Goal: Transaction & Acquisition: Purchase product/service

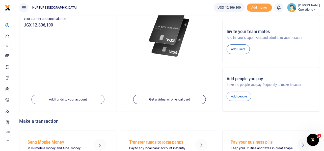
scroll to position [96, 0]
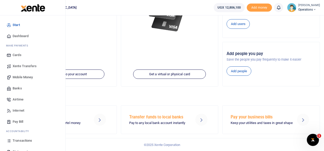
click at [20, 77] on span "Mobile Money" at bounding box center [23, 77] width 20 height 5
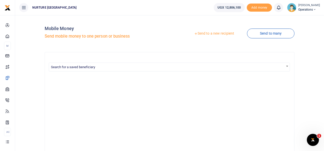
click at [211, 33] on link "Send to a new recipient" at bounding box center [214, 33] width 66 height 9
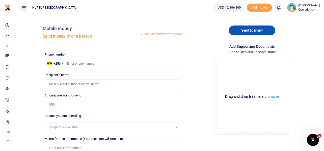
click at [249, 29] on link "Send to many" at bounding box center [252, 30] width 46 height 10
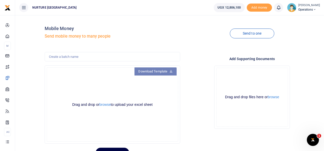
click at [163, 69] on link "Download Template" at bounding box center [155, 71] width 42 height 8
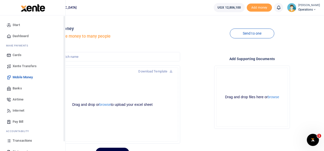
scroll to position [29, 0]
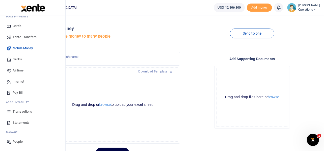
click at [19, 110] on span "Transactions" at bounding box center [22, 111] width 19 height 5
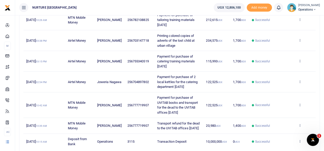
scroll to position [189, 0]
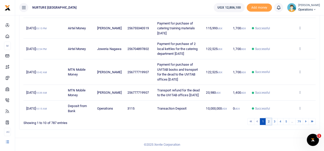
click at [269, 121] on link "2" at bounding box center [269, 121] width 6 height 7
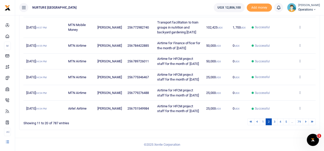
scroll to position [150, 0]
click at [275, 121] on link "3" at bounding box center [274, 122] width 6 height 7
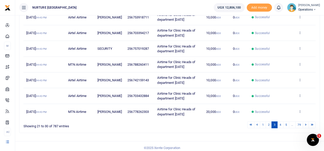
scroll to position [140, 0]
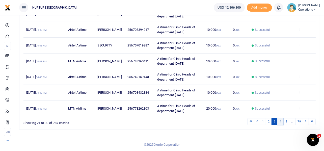
click at [280, 123] on link "4" at bounding box center [280, 121] width 6 height 7
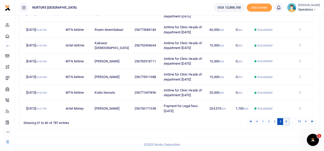
click at [285, 121] on link "5" at bounding box center [286, 121] width 6 height 7
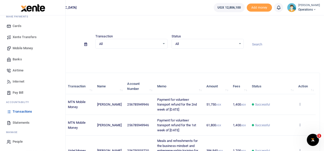
scroll to position [0, 0]
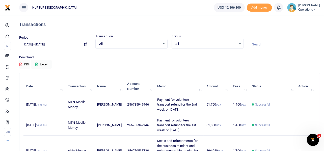
click at [108, 58] on p "Download" at bounding box center [169, 57] width 301 height 5
click at [44, 63] on button "Excel" at bounding box center [41, 64] width 21 height 9
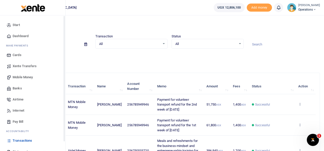
scroll to position [29, 0]
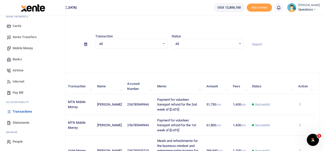
click at [24, 48] on span "Mobile Money" at bounding box center [23, 48] width 20 height 5
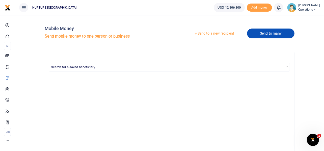
click at [274, 33] on link "Send to many" at bounding box center [270, 34] width 47 height 10
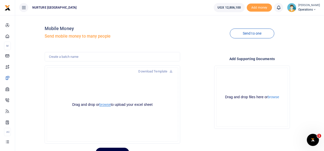
click at [106, 104] on button "browse" at bounding box center [104, 105] width 11 height 4
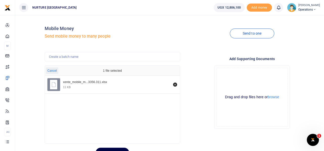
scroll to position [24, 0]
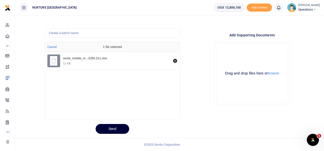
click at [113, 130] on button "Send" at bounding box center [113, 129] width 34 height 10
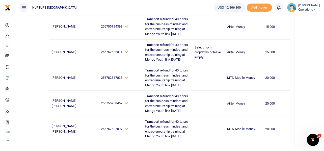
scroll to position [731, 0]
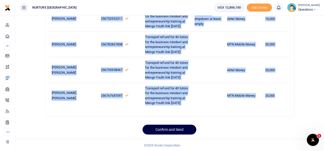
drag, startPoint x: 52, startPoint y: 83, endPoint x: 281, endPoint y: 97, distance: 229.5
copy tbody "[PERSON_NAME] Nkabadeda 256779056107 Transport refund for 40 tutors for the bus…"
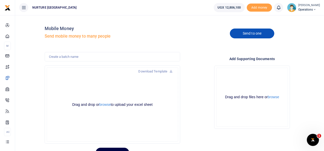
click at [246, 34] on link "Send to one" at bounding box center [252, 34] width 44 height 10
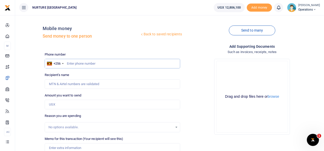
click at [107, 63] on input "text" at bounding box center [113, 64] width 136 height 10
paste input "256779056107"
type input "256779056107"
type input "Vick Nkabadeda"
click at [87, 64] on input "256779056107" at bounding box center [113, 64] width 136 height 10
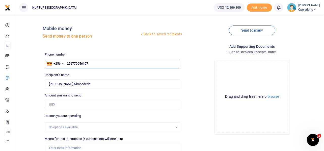
type input "25677905617"
type input "256779056167"
type input "Obed Ahimbisibwe"
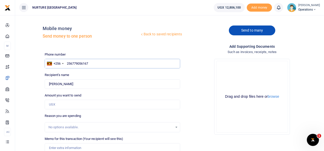
type input "256779056167"
click at [258, 29] on link "Send to many" at bounding box center [252, 30] width 46 height 10
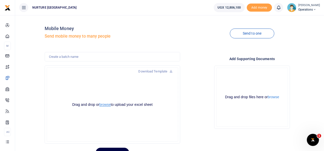
click at [103, 105] on button "browse" at bounding box center [104, 105] width 11 height 4
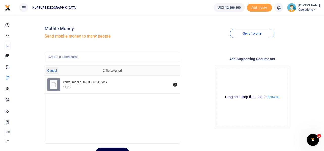
scroll to position [24, 0]
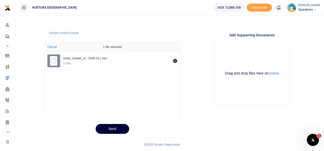
click at [115, 128] on button "Send" at bounding box center [113, 129] width 34 height 10
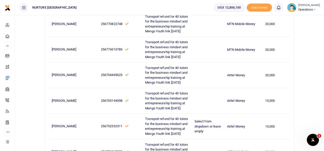
scroll to position [679, 0]
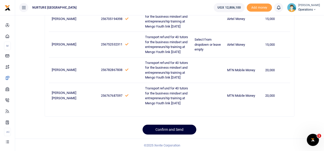
click at [181, 128] on button "Confirm and Send" at bounding box center [170, 130] width 54 height 10
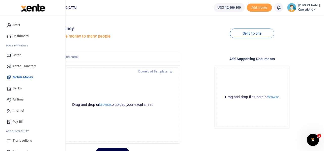
click at [21, 100] on span "Airtime" at bounding box center [18, 99] width 11 height 5
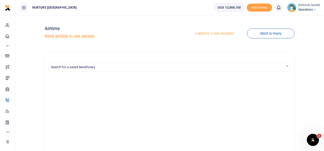
click at [215, 33] on link "Send to a new recipient" at bounding box center [214, 33] width 66 height 9
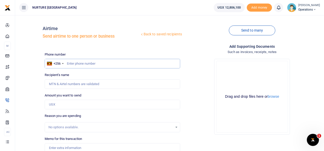
click at [97, 60] on input "text" at bounding box center [113, 64] width 136 height 10
type input "787922209"
type input "Ronald Bumpenje"
type input "787922209"
click at [66, 105] on input "Amount you want to send" at bounding box center [113, 105] width 136 height 10
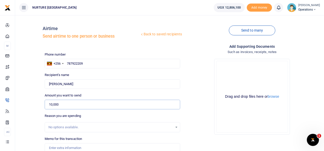
scroll to position [56, 0]
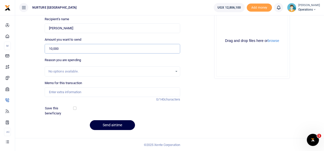
type input "10,000"
click at [69, 93] on input "Memo for this transaction" at bounding box center [113, 92] width 136 height 10
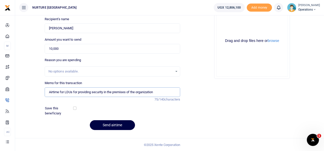
click at [78, 92] on input "Airtime for LDUs for providing security in the premises of the organization" at bounding box center [113, 92] width 136 height 10
click at [157, 93] on input "Airtime for LDUs providing security in the premises of the organization" at bounding box center [113, 92] width 136 height 10
type input "Airtime for LDUs providing security in the premises of the organization [DATE]"
click at [121, 122] on button "Send airtime" at bounding box center [112, 125] width 45 height 10
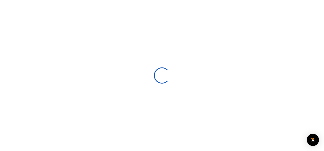
scroll to position [55, 0]
select select
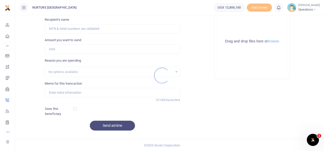
scroll to position [0, 0]
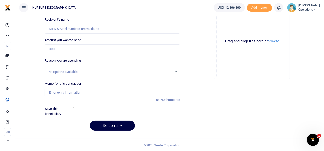
click at [92, 93] on input "Memo for this transaction" at bounding box center [113, 93] width 136 height 10
paste input "Airtime for LDUs providing security in the premises of the organization [DATE]"
type input "Airtime for LDUs providing security in the premises of the organization [DATE]"
click at [69, 50] on input "Amount you want to send" at bounding box center [113, 49] width 136 height 10
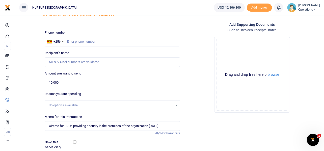
scroll to position [20, 0]
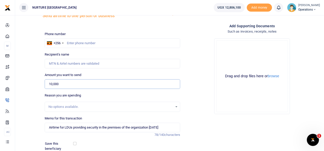
type input "10,000"
click at [78, 42] on input "text" at bounding box center [113, 43] width 136 height 10
type input "782383599"
type input "[PERSON_NAME]"
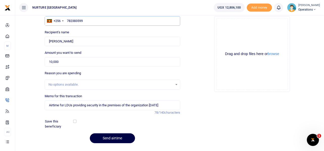
scroll to position [56, 0]
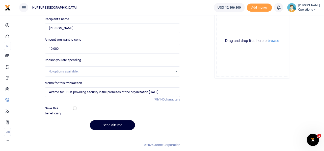
type input "782383599"
click at [111, 124] on button "Send airtime" at bounding box center [112, 125] width 45 height 10
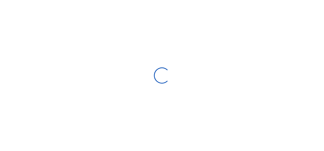
select select
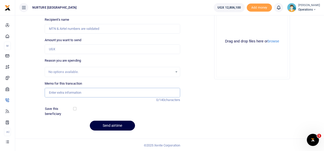
click at [83, 93] on input "Memo for this transaction" at bounding box center [113, 93] width 136 height 10
paste input "Airtime for LDUs providing security in the premises of the organization [DATE]"
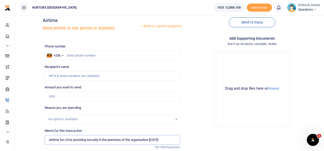
scroll to position [4, 0]
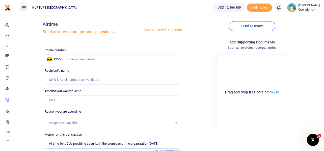
type input "Airtime for LDUs providing security in the premises of the organization [DATE]"
click at [78, 98] on input "Amount you want to send" at bounding box center [113, 100] width 136 height 10
type input "1"
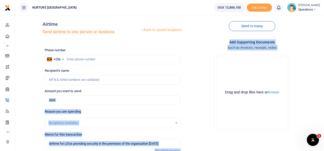
drag, startPoint x: 185, startPoint y: 85, endPoint x: 114, endPoint y: 98, distance: 71.8
click at [114, 98] on div "Phone number +256 [GEOGRAPHIC_DATA] +256 Phone is required. Recipient's name Na…" at bounding box center [182, 117] width 279 height 138
click at [114, 98] on input "Amount you want to send" at bounding box center [113, 100] width 136 height 10
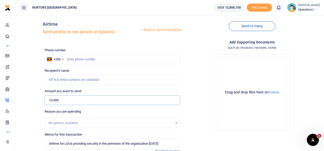
scroll to position [0, 0]
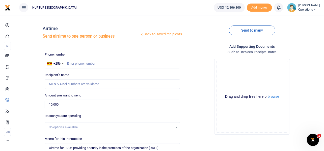
type input "10,000"
click at [97, 62] on input "text" at bounding box center [113, 64] width 136 height 10
type input "785846455"
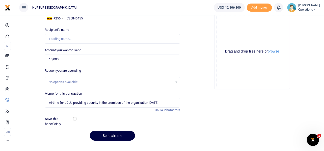
type input "[PERSON_NAME]"
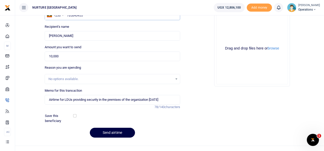
scroll to position [56, 0]
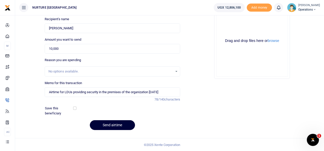
type input "785846455"
click at [108, 125] on button "Send airtime" at bounding box center [112, 125] width 45 height 10
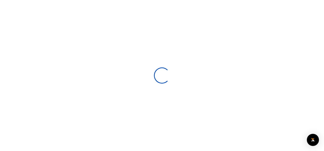
select select
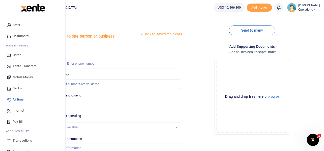
click at [24, 77] on span "Mobile Money" at bounding box center [23, 77] width 20 height 5
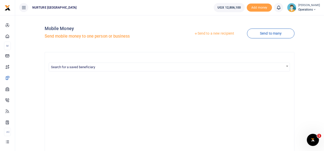
click at [216, 33] on link "Send to a new recipient" at bounding box center [214, 33] width 66 height 9
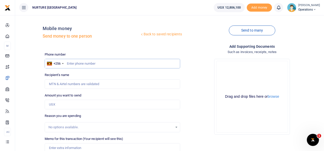
click at [120, 64] on input "text" at bounding box center [113, 64] width 136 height 10
type input "756264688"
type input "[PERSON_NAME]"
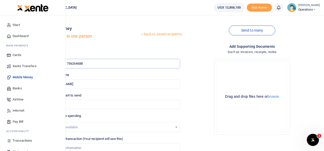
type input "756264688"
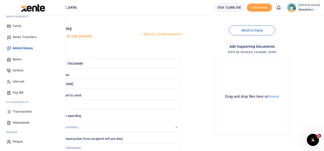
click at [21, 111] on span "Transactions" at bounding box center [22, 111] width 19 height 5
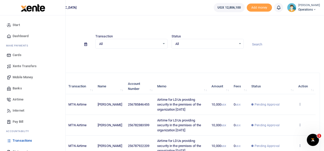
click at [15, 78] on span "Mobile Money" at bounding box center [23, 77] width 20 height 5
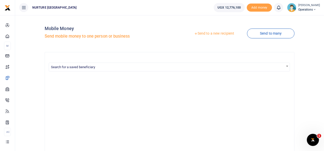
click at [220, 34] on link "Send to a new recipient" at bounding box center [214, 33] width 66 height 9
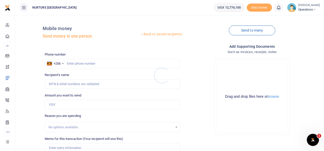
click at [99, 63] on div at bounding box center [162, 75] width 324 height 151
click at [99, 63] on input "text" at bounding box center [113, 64] width 136 height 10
type input "776179737"
type input "[PERSON_NAME]"
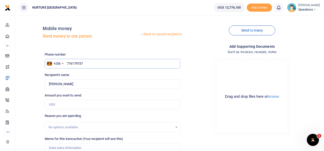
type input "776179737"
click at [62, 104] on input "Amount you want to send" at bounding box center [113, 105] width 136 height 10
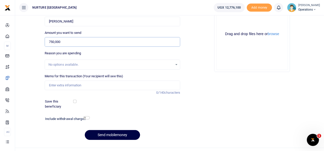
scroll to position [63, 0]
type input "750,000"
click at [81, 84] on input "Memo for this transaction (Your recipient will see this)" at bounding box center [113, 85] width 136 height 10
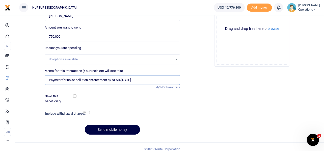
scroll to position [72, 0]
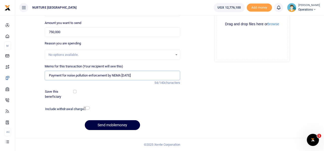
type input "Payment for noise pollution enforcement by NEMA [DATE]"
click at [87, 107] on input "checkbox" at bounding box center [86, 107] width 7 height 3
checkbox input "true"
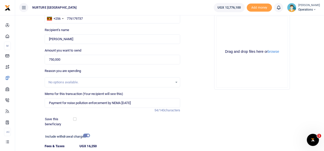
scroll to position [86, 0]
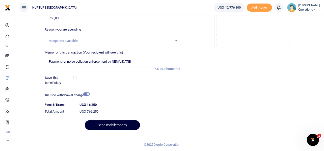
click at [116, 126] on button "Send mobilemoney" at bounding box center [112, 125] width 55 height 10
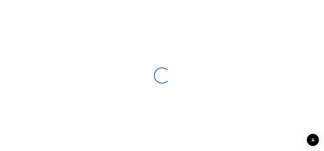
select select
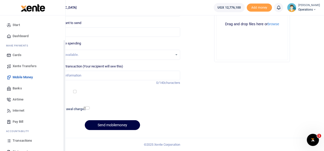
scroll to position [29, 0]
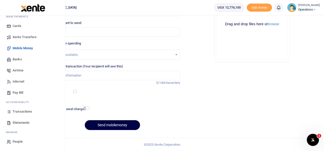
click at [27, 112] on span "Transactions" at bounding box center [22, 111] width 19 height 5
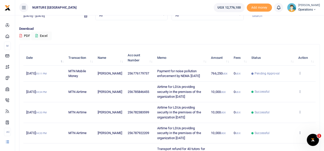
scroll to position [30, 0]
